Goal: Task Accomplishment & Management: Manage account settings

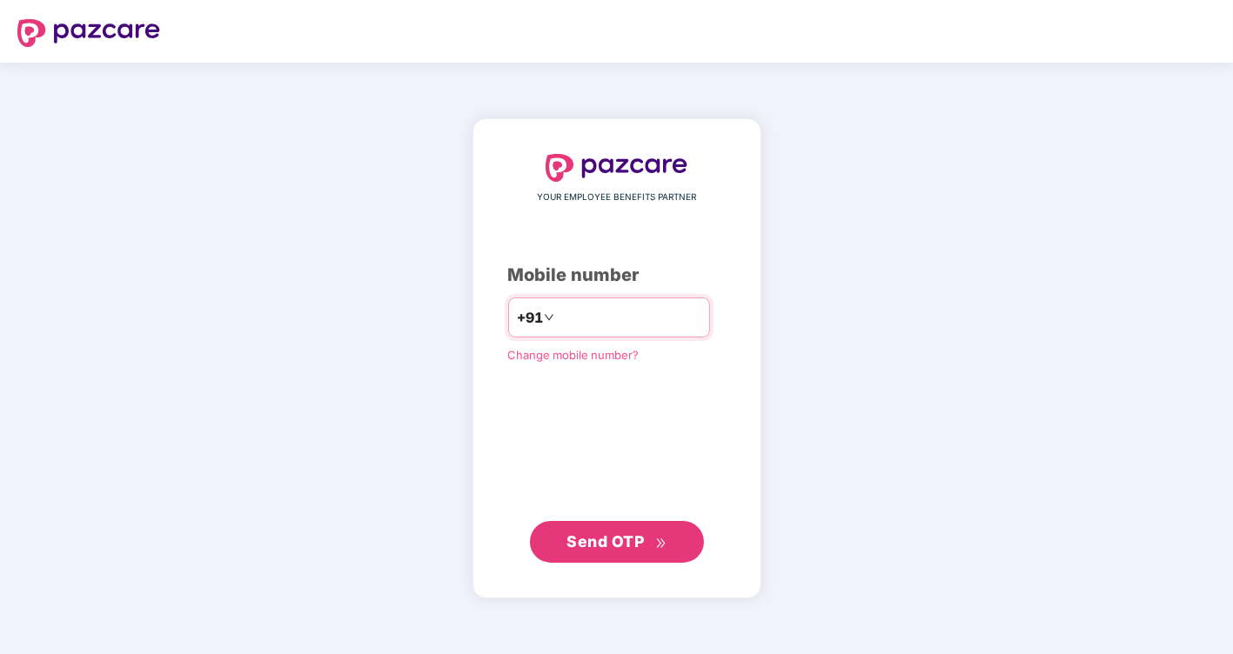
type input "**********"
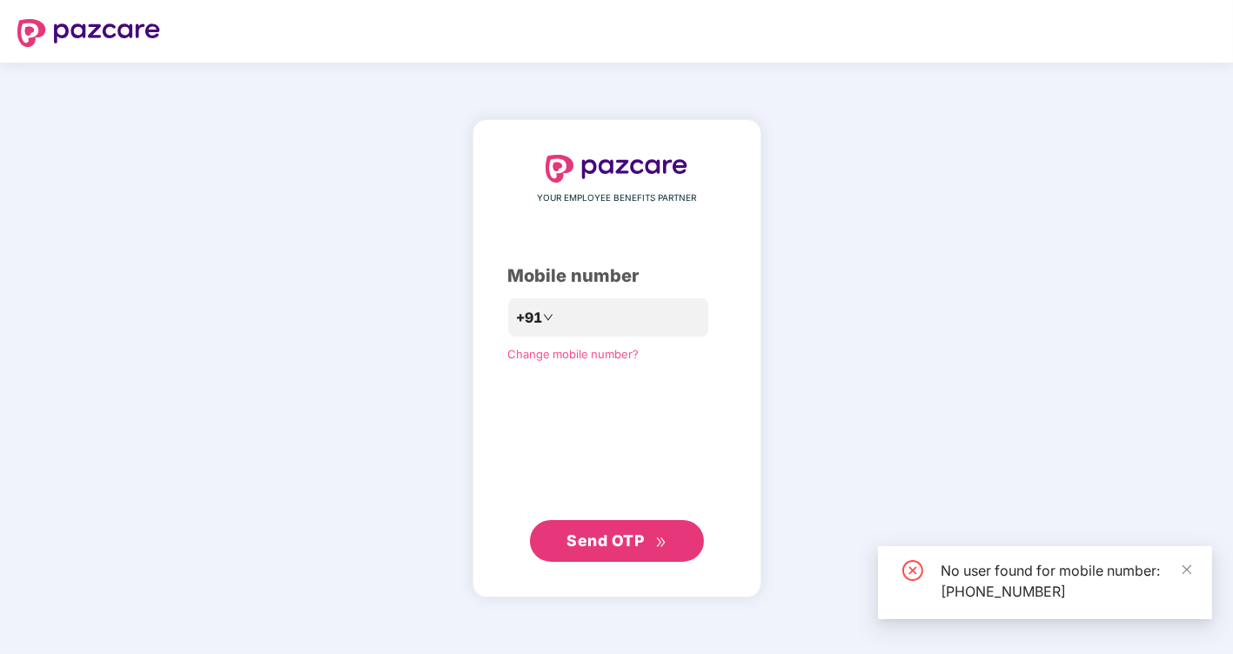
click at [613, 439] on div "**********" at bounding box center [617, 358] width 218 height 407
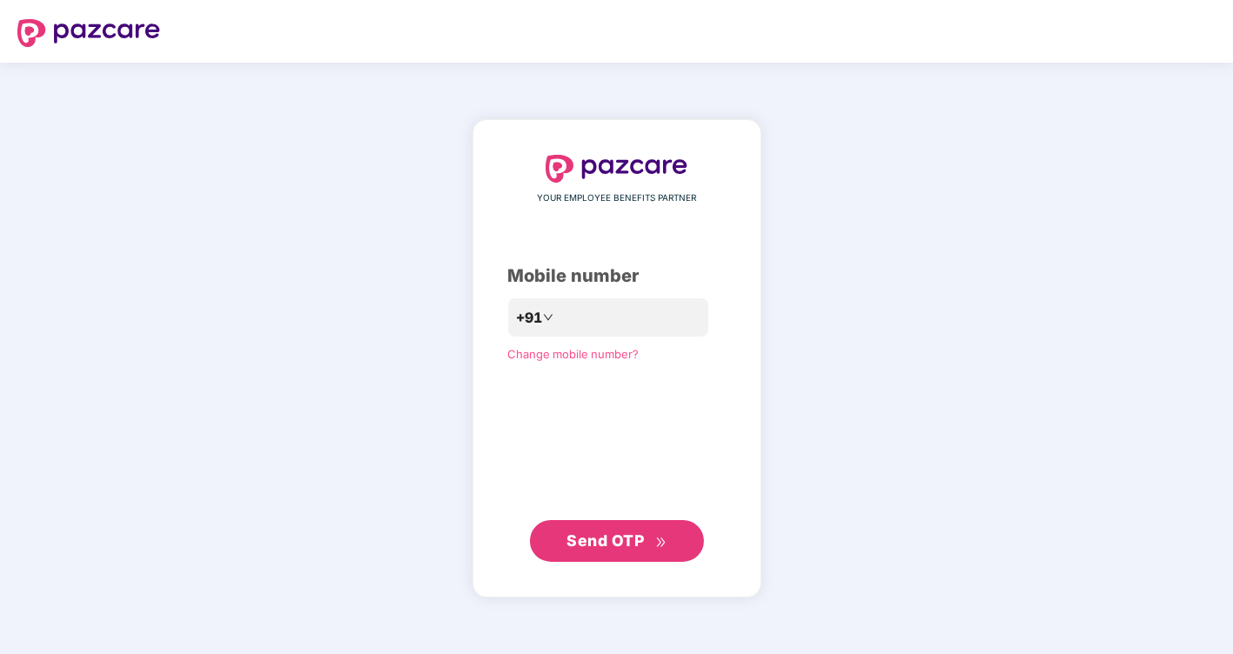
click at [100, 35] on img at bounding box center [88, 33] width 143 height 28
type input "**********"
